Goal: Check status

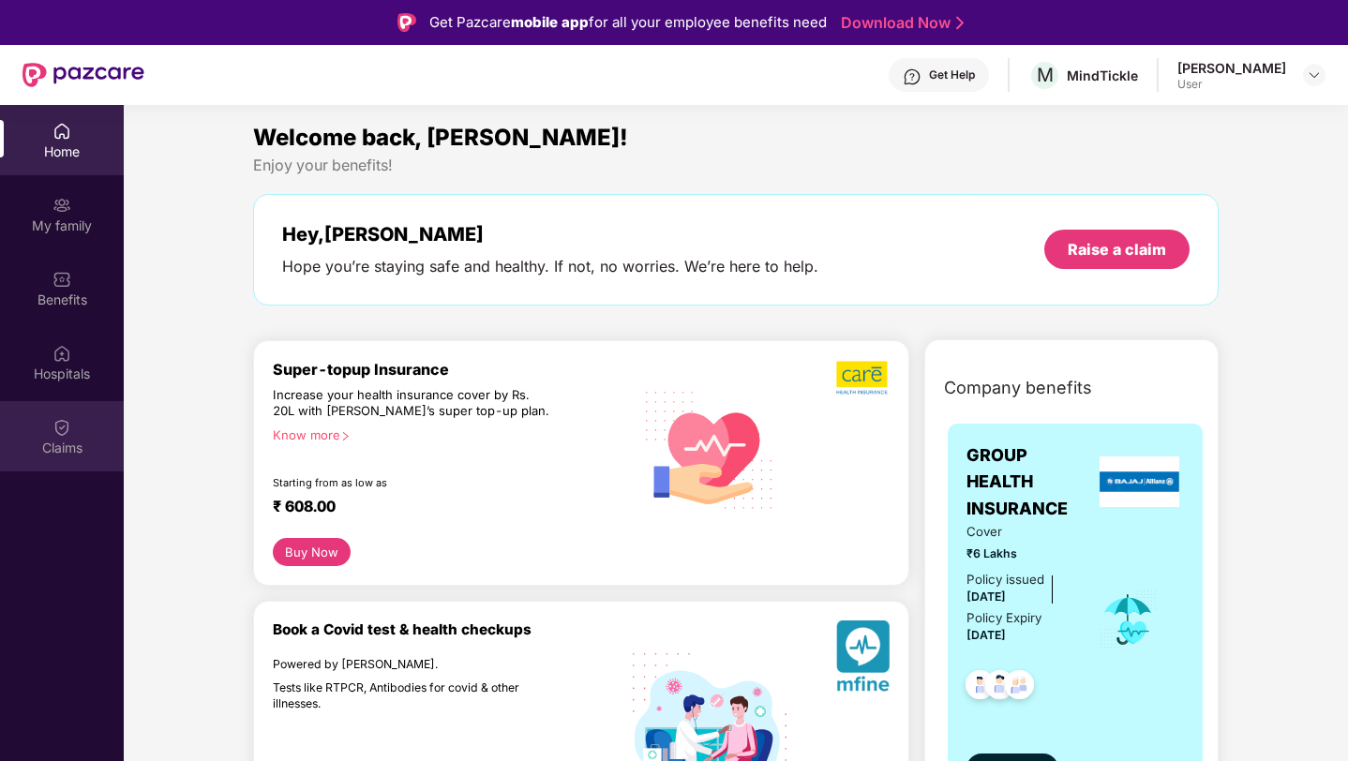
click at [94, 410] on div "Claims" at bounding box center [62, 436] width 124 height 70
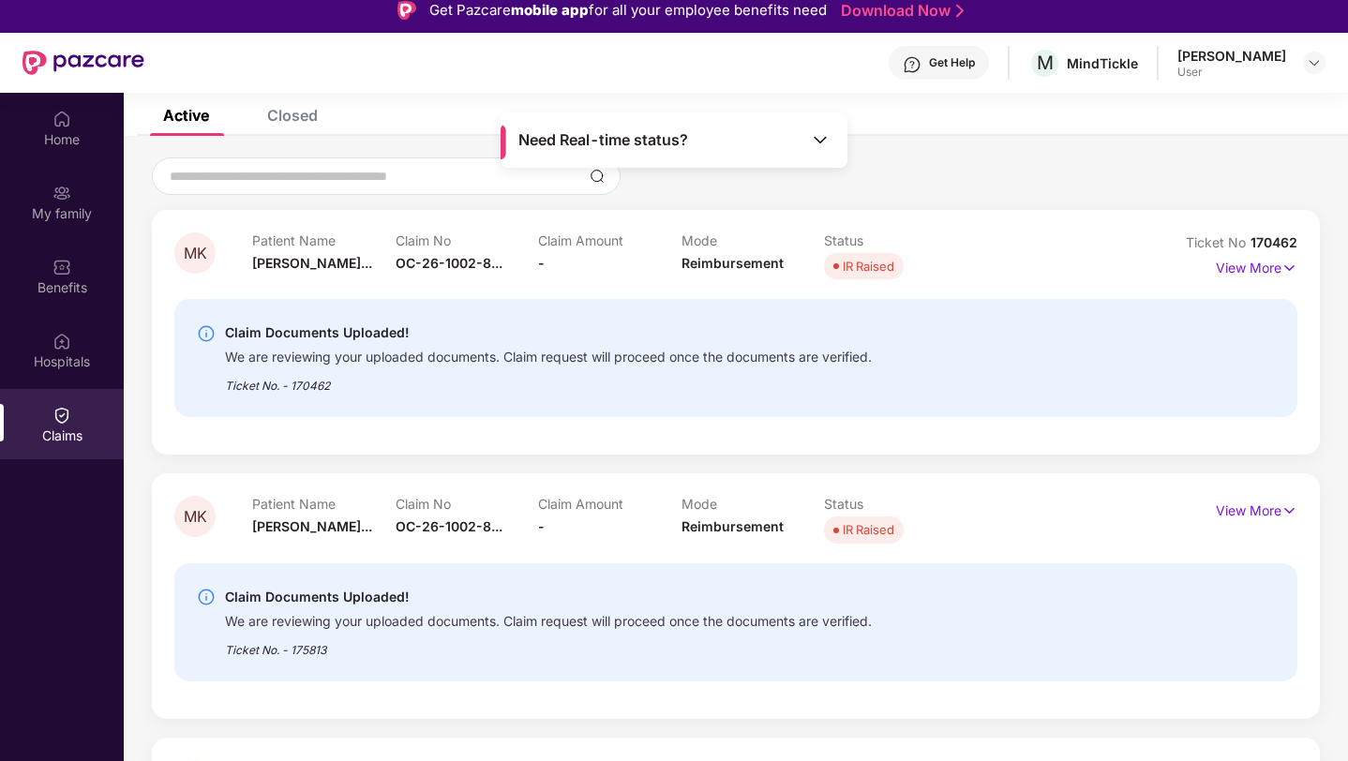
scroll to position [15, 0]
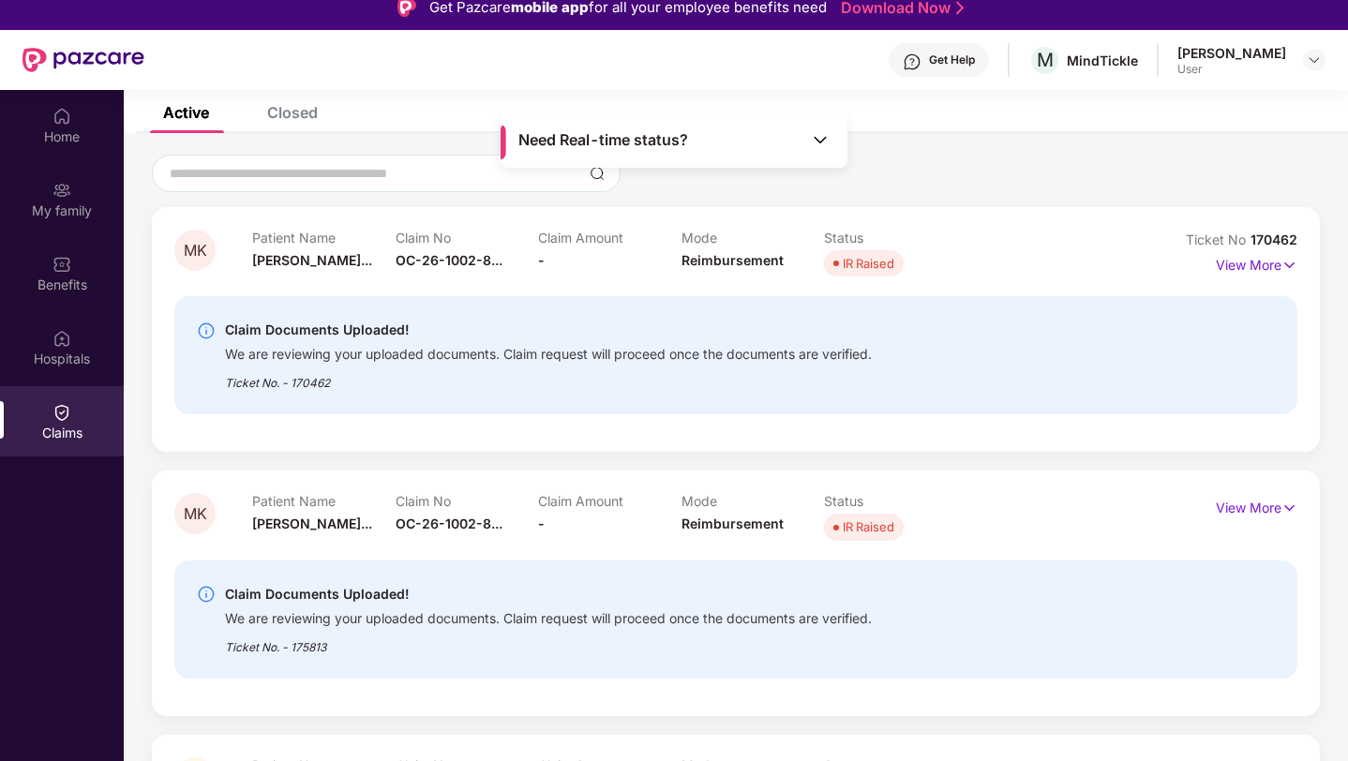
drag, startPoint x: 290, startPoint y: 389, endPoint x: 389, endPoint y: 389, distance: 99.3
click at [350, 389] on div "Ticket No. - 170462" at bounding box center [548, 377] width 647 height 29
click at [401, 399] on div "Claim Documents Uploaded! We are reviewing your uploaded documents. Claim reque…" at bounding box center [735, 355] width 1123 height 118
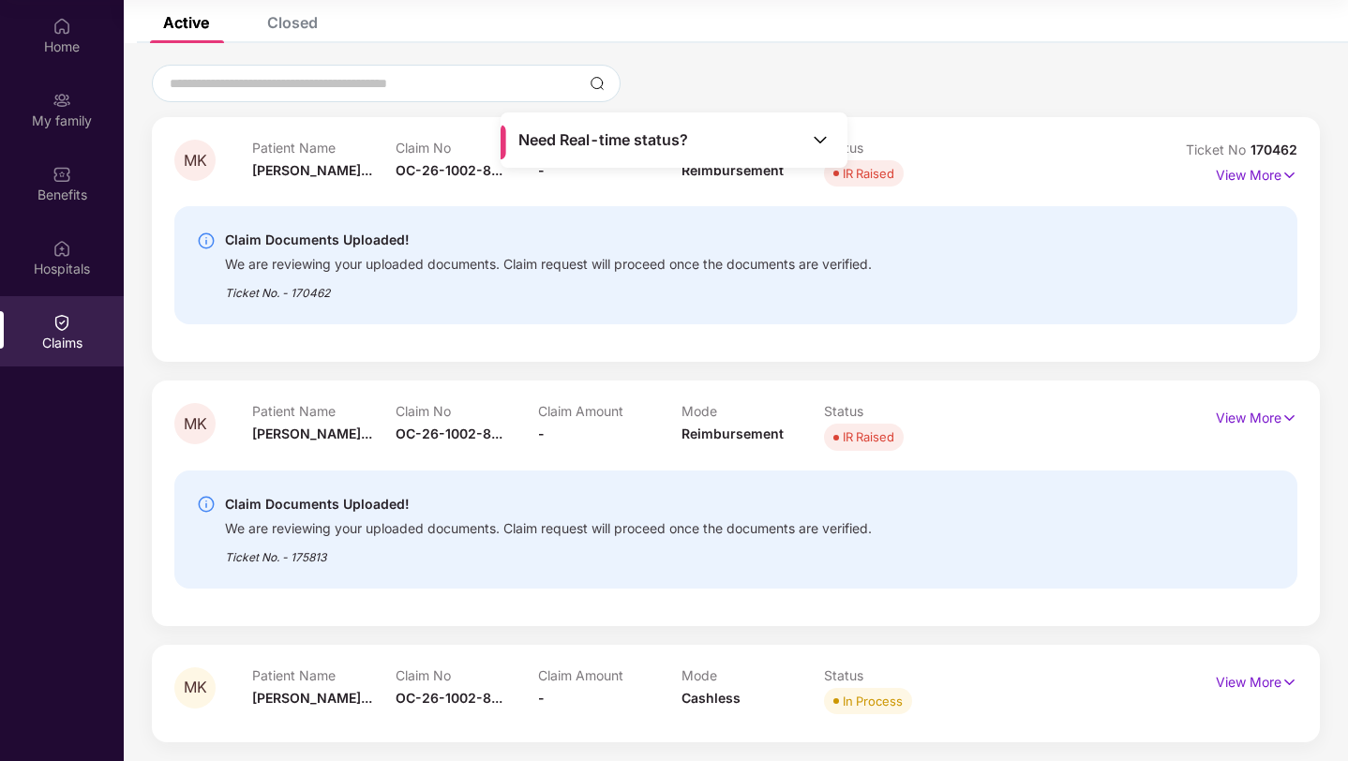
scroll to position [0, 0]
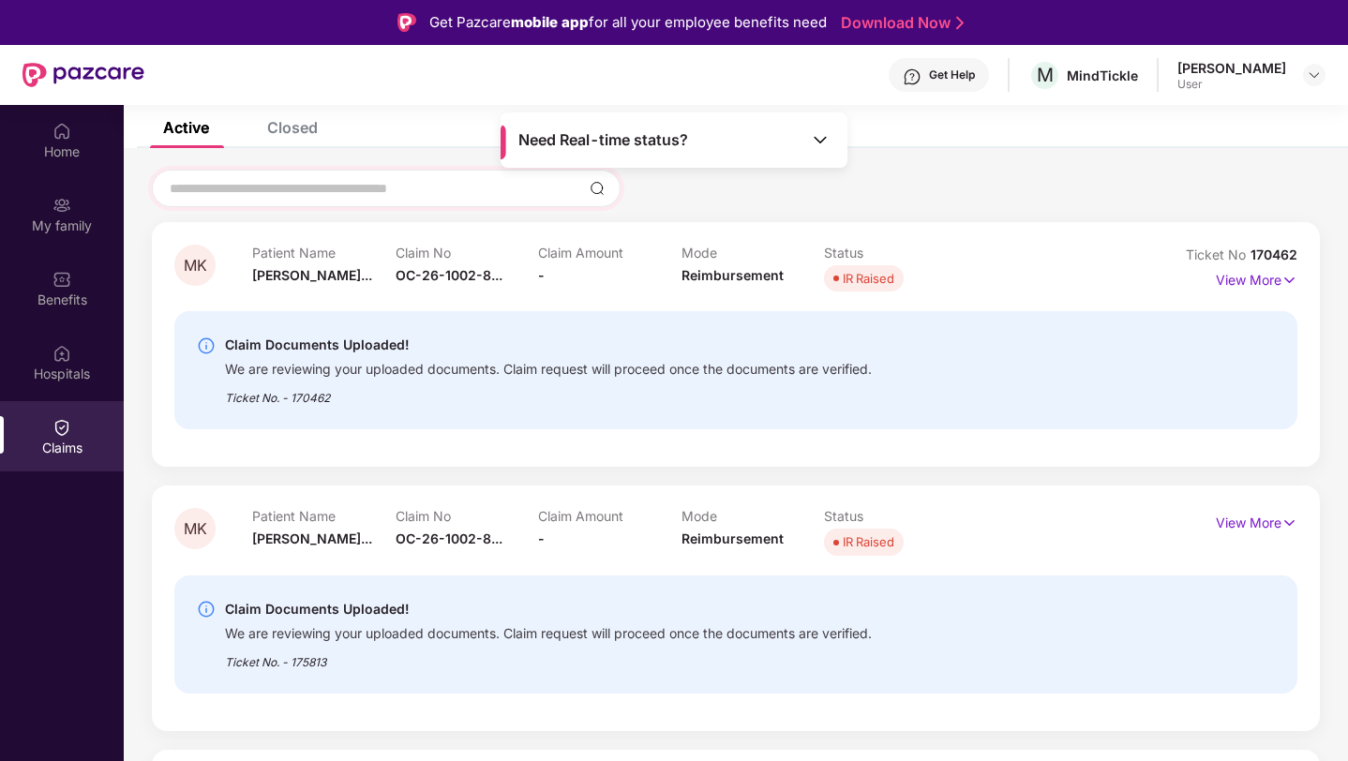
click at [606, 173] on div at bounding box center [386, 188] width 469 height 37
click at [603, 146] on span "Need Real-time status?" at bounding box center [603, 140] width 170 height 20
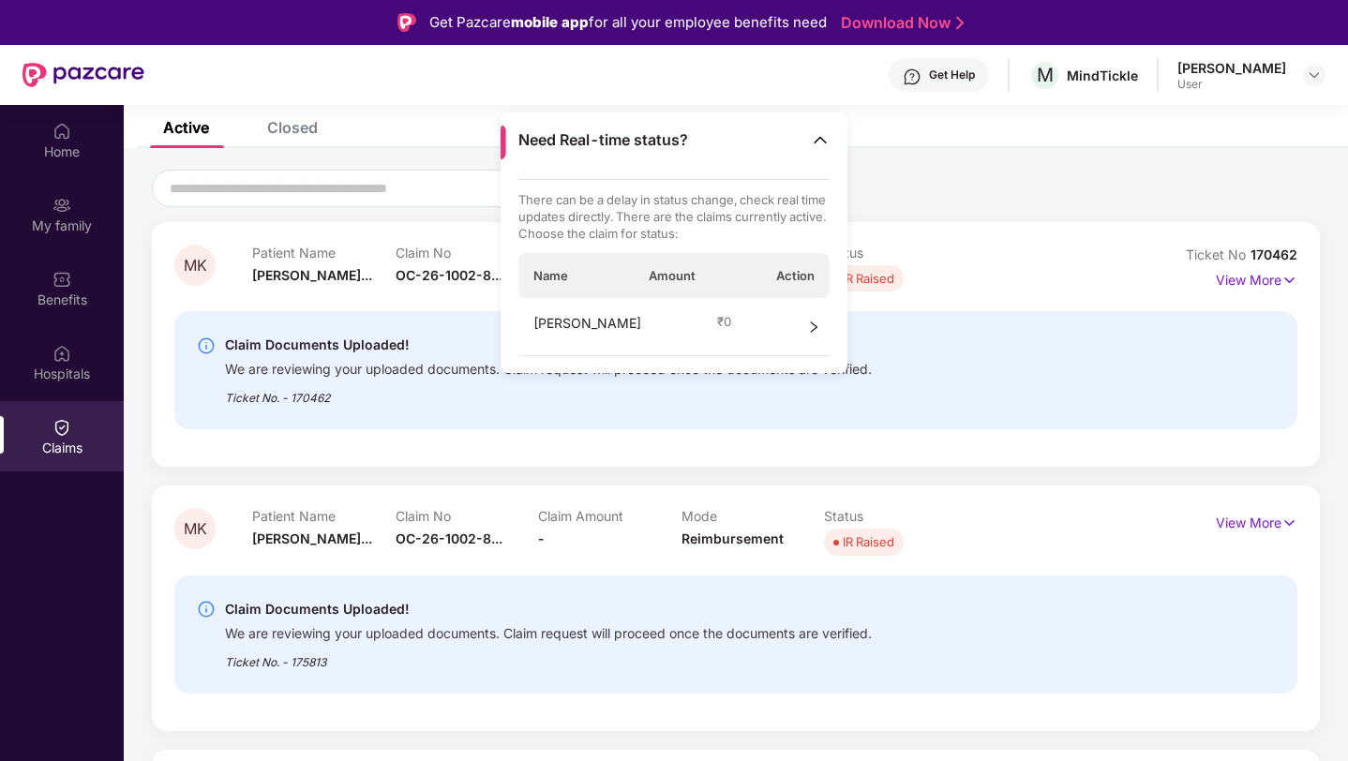
click at [799, 324] on div "[PERSON_NAME] ₹ 0" at bounding box center [674, 327] width 312 height 58
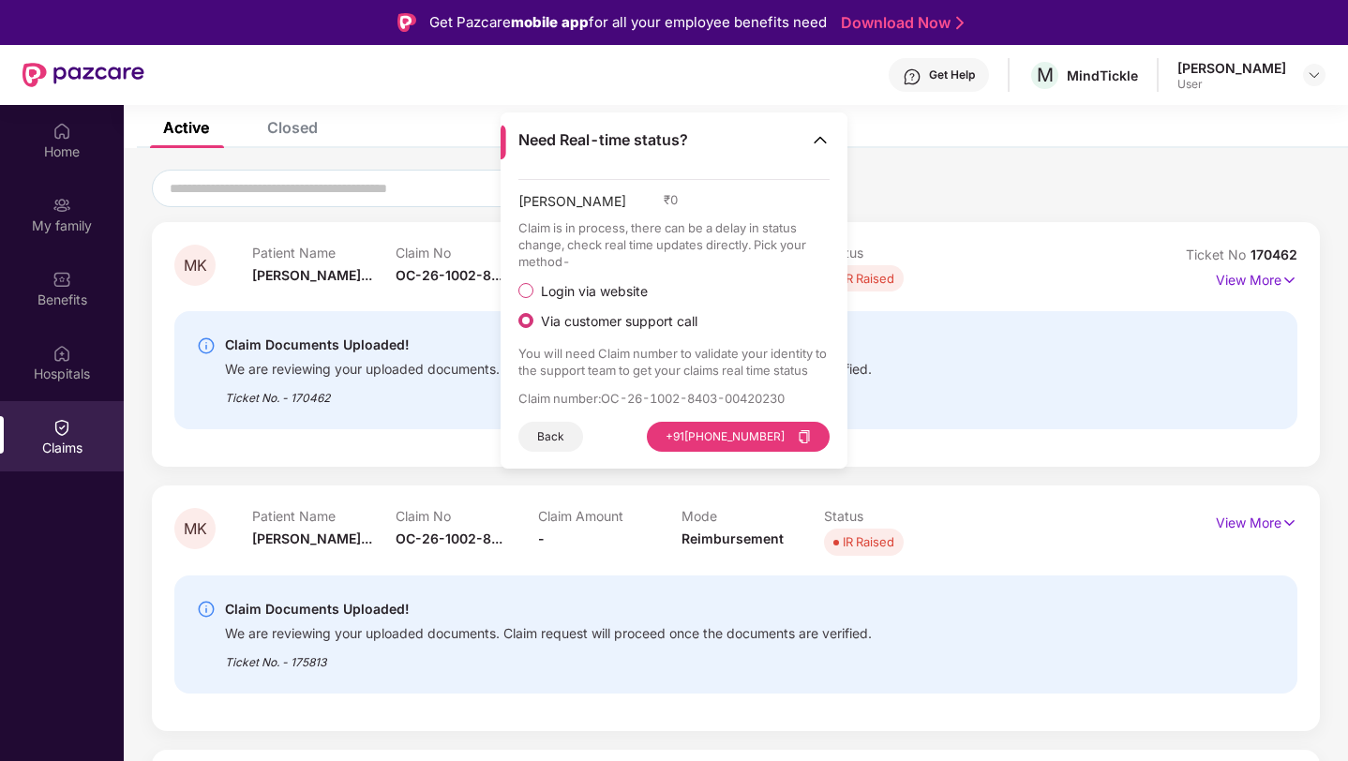
click at [581, 293] on span "Login via website" at bounding box center [594, 291] width 122 height 17
drag, startPoint x: 607, startPoint y: 398, endPoint x: 800, endPoint y: 402, distance: 193.1
click at [800, 402] on p "Claim number : OC-26-1002-8403-00420230" at bounding box center [674, 398] width 312 height 17
copy p "OC-26-1002-8403-00420230"
click at [756, 435] on button "Visit Website" at bounding box center [776, 437] width 105 height 30
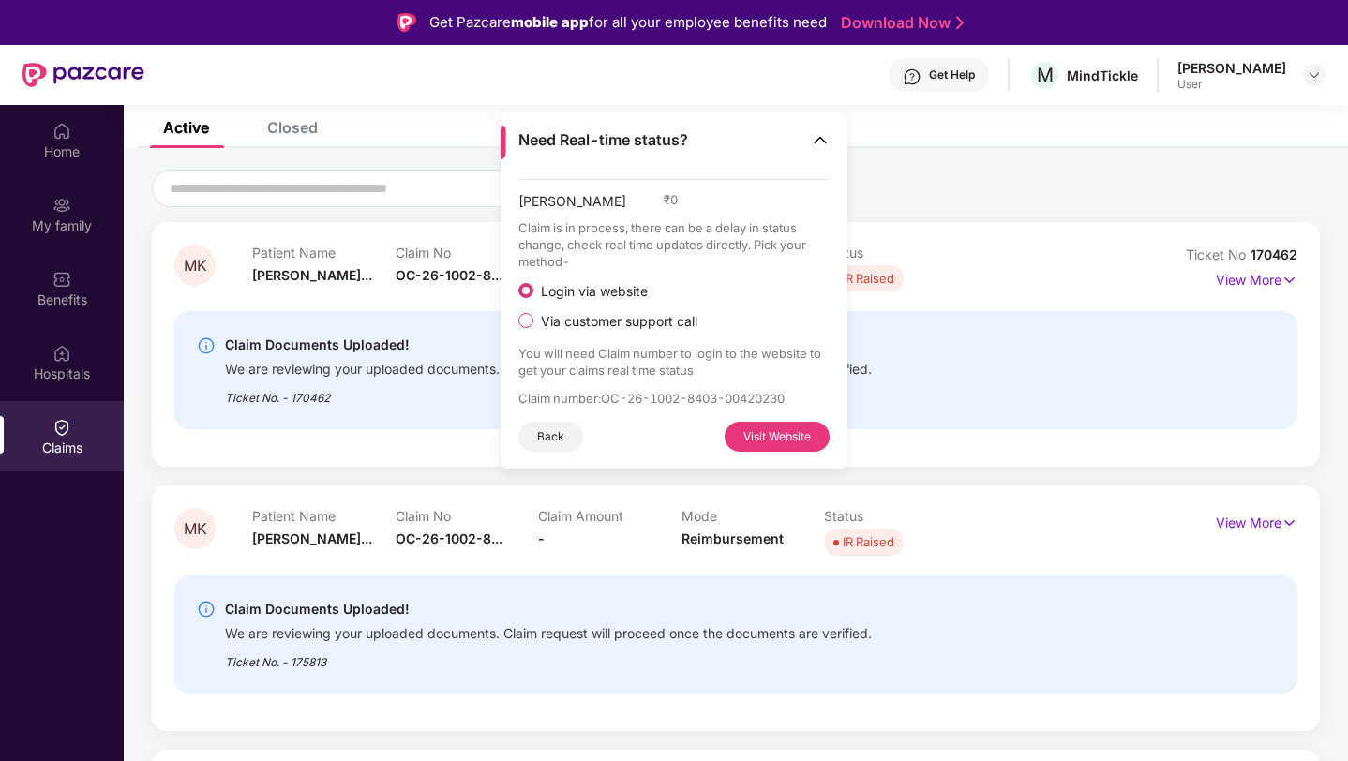
click at [401, 70] on div "Get Help M MindTickle [PERSON_NAME] User" at bounding box center [734, 75] width 1181 height 60
click at [818, 136] on img at bounding box center [820, 139] width 19 height 19
